Goal: Task Accomplishment & Management: Complete application form

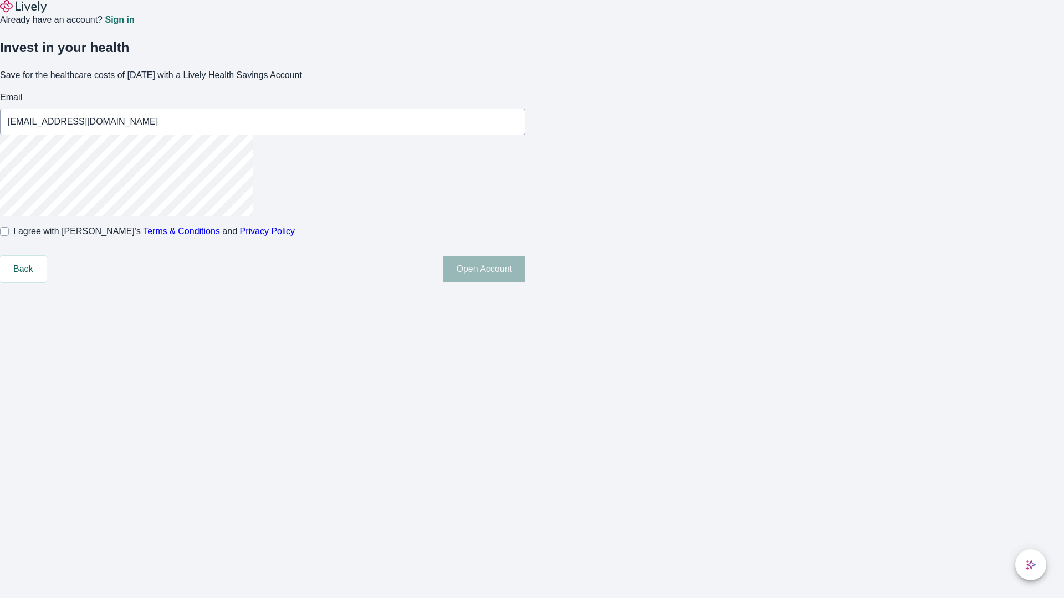
click at [9, 236] on input "I agree with Lively’s Terms & Conditions and Privacy Policy" at bounding box center [4, 231] width 9 height 9
checkbox input "true"
click at [525, 283] on button "Open Account" at bounding box center [484, 269] width 83 height 27
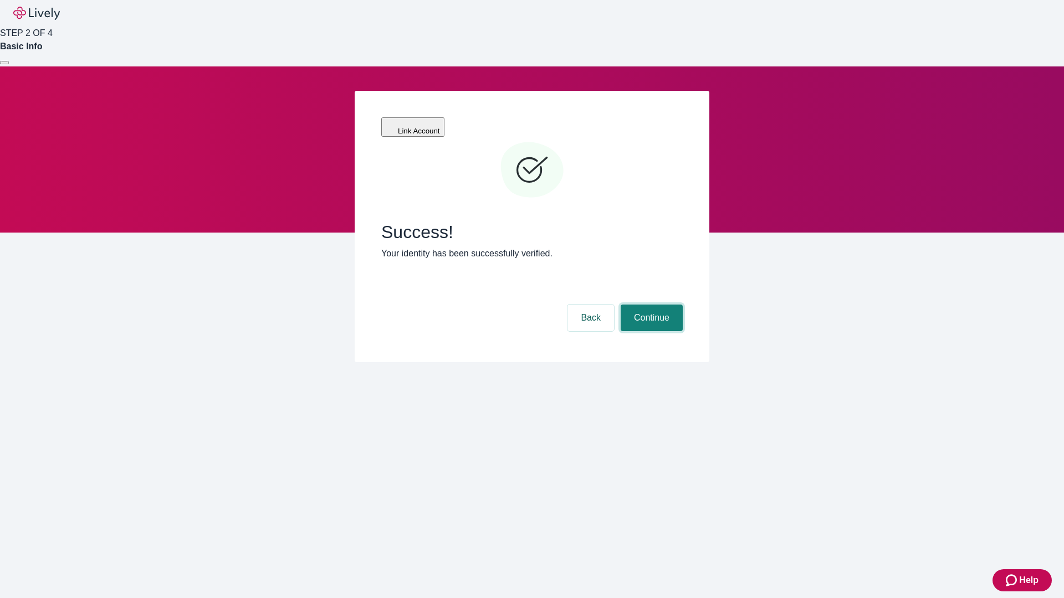
click at [650, 305] on button "Continue" at bounding box center [651, 318] width 62 height 27
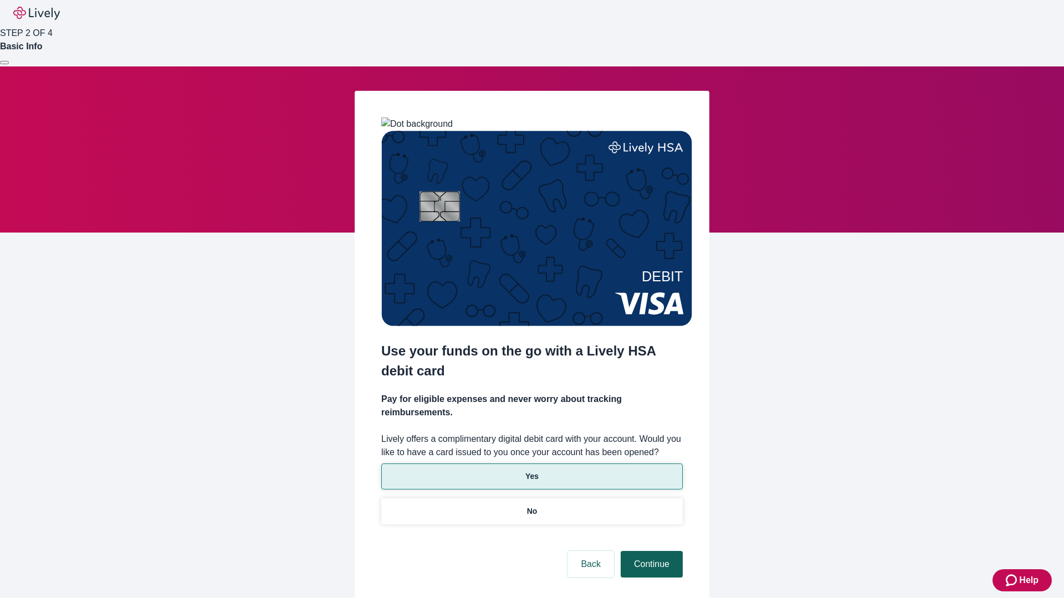
click at [531, 506] on p "No" at bounding box center [532, 512] width 11 height 12
click at [650, 551] on button "Continue" at bounding box center [651, 564] width 62 height 27
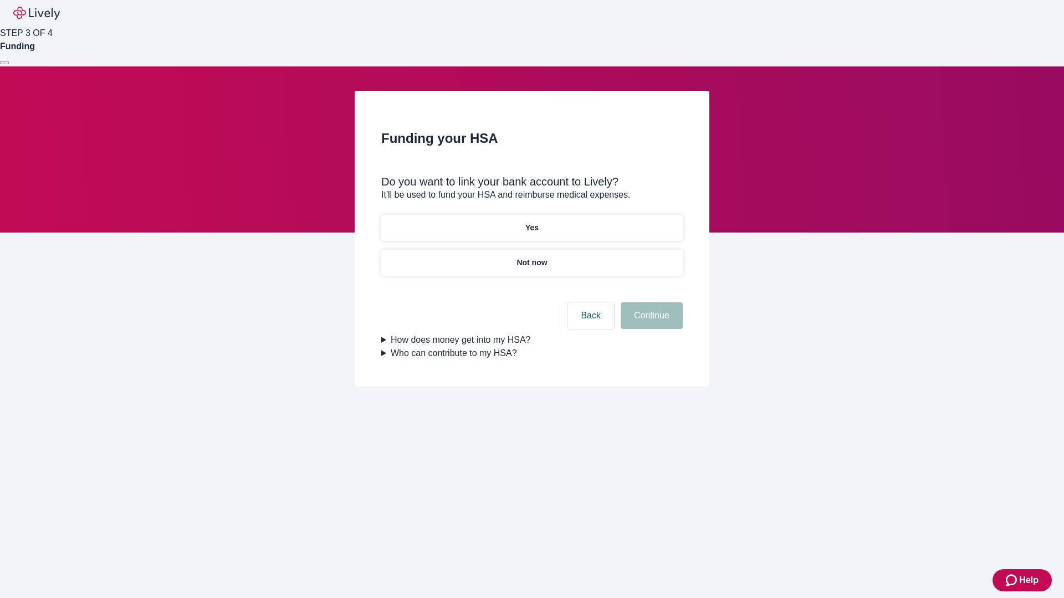
click at [531, 222] on p "Yes" at bounding box center [531, 228] width 13 height 12
click at [650, 302] on button "Continue" at bounding box center [651, 315] width 62 height 27
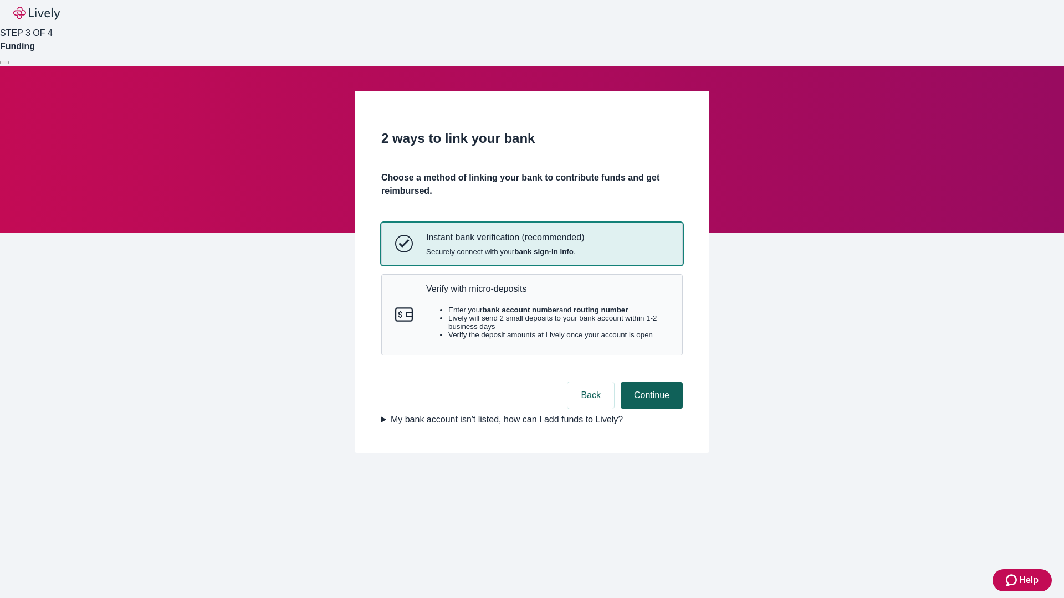
click at [547, 294] on p "Verify with micro-deposits" at bounding box center [547, 289] width 243 height 11
click at [650, 409] on button "Continue" at bounding box center [651, 395] width 62 height 27
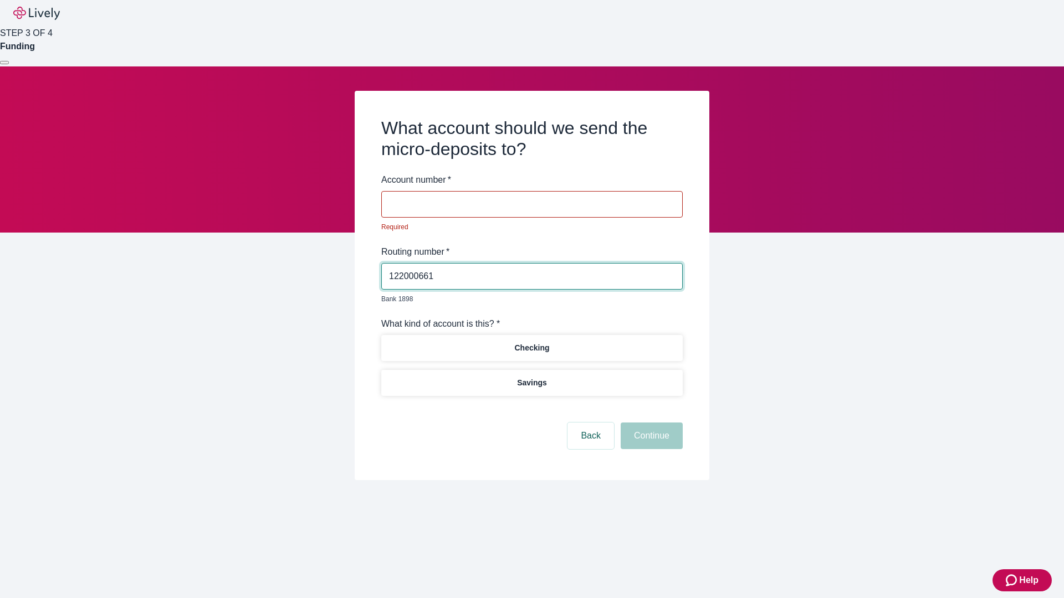
type input "122000661"
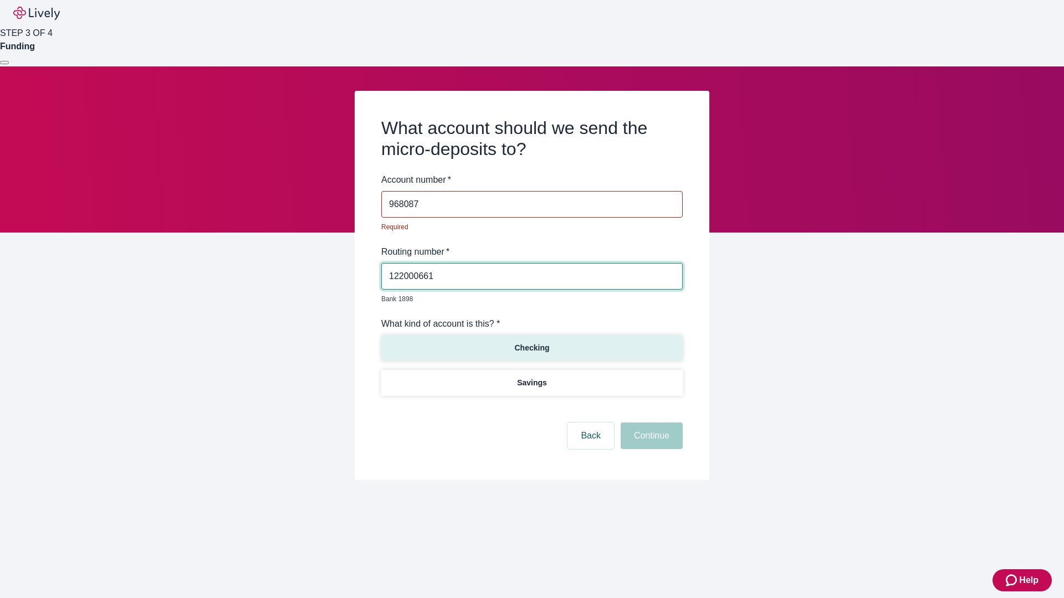
type input "968087"
click at [531, 342] on p "Checking" at bounding box center [531, 348] width 35 height 12
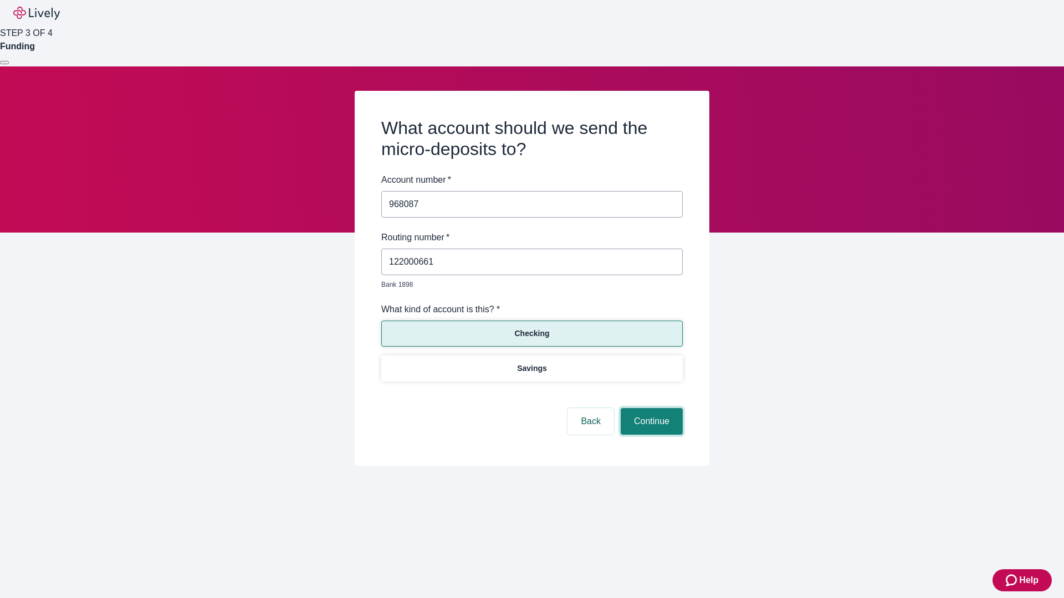
click at [650, 409] on button "Continue" at bounding box center [651, 421] width 62 height 27
